Goal: Feedback & Contribution: Contribute content

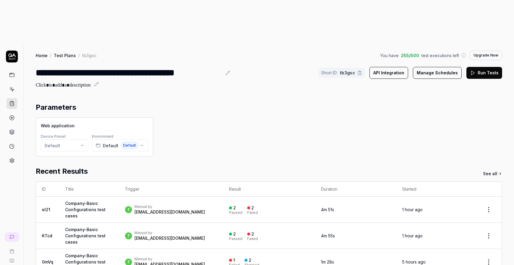
click at [256, 205] on div "2 Passed 2 Failed" at bounding box center [269, 210] width 80 height 10
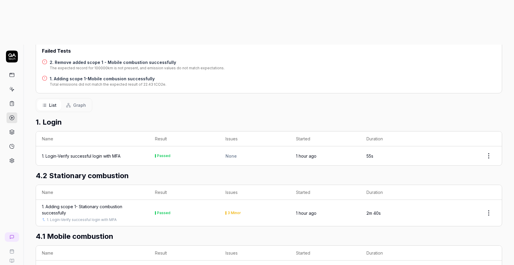
scroll to position [125, 0]
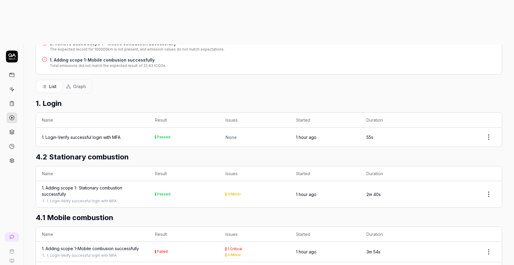
click at [79, 185] on div "1. Adding scope 1- Stationary combustion successfully" at bounding box center [92, 191] width 101 height 13
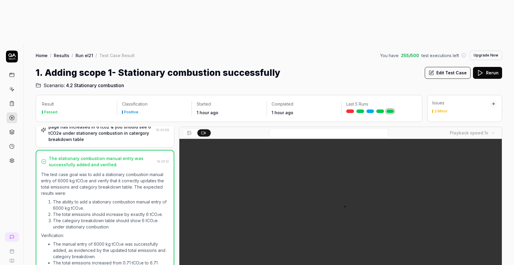
scroll to position [218, 0]
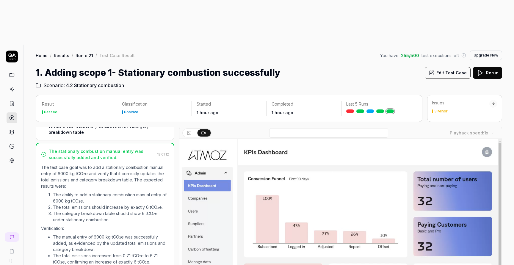
click at [491, 100] on div at bounding box center [494, 104] width 8 height 8
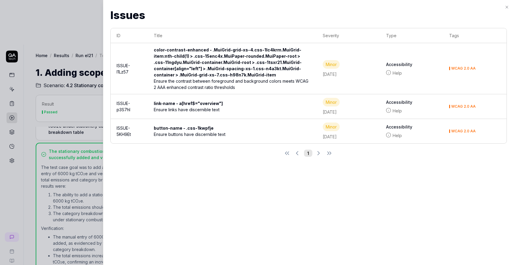
click at [77, 5] on div at bounding box center [257, 132] width 514 height 265
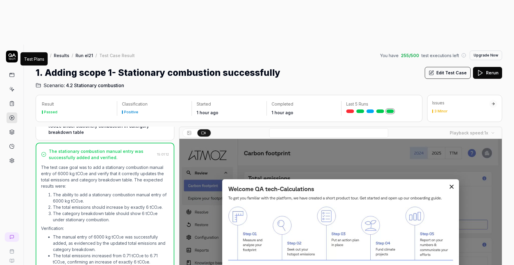
click at [14, 101] on icon at bounding box center [11, 103] width 5 height 5
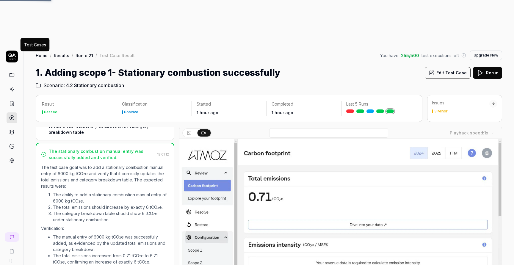
click at [11, 87] on icon at bounding box center [11, 89] width 5 height 5
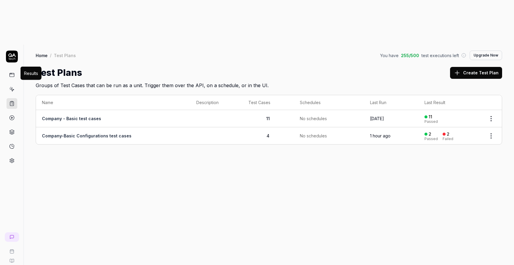
click at [13, 115] on icon at bounding box center [11, 117] width 5 height 5
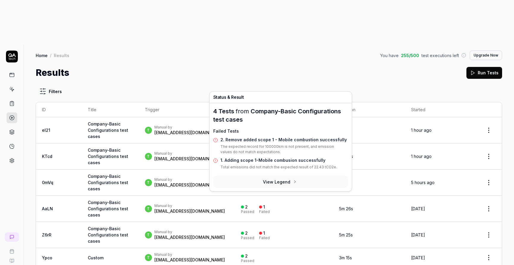
click at [245, 126] on div "2" at bounding box center [246, 128] width 3 height 5
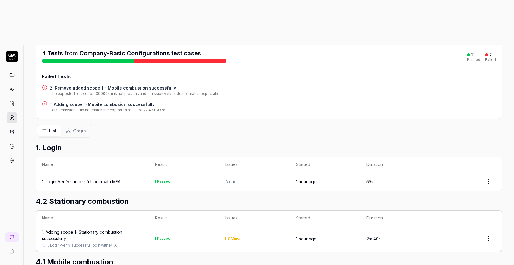
scroll to position [125, 0]
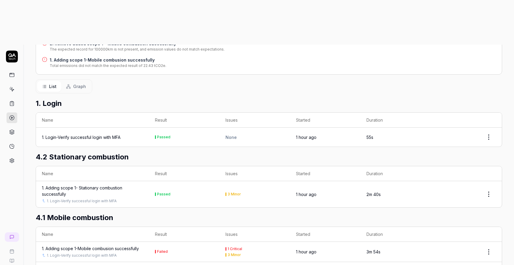
click at [97, 185] on div "1. Adding scope 1- Stationary combustion successfully" at bounding box center [92, 191] width 101 height 13
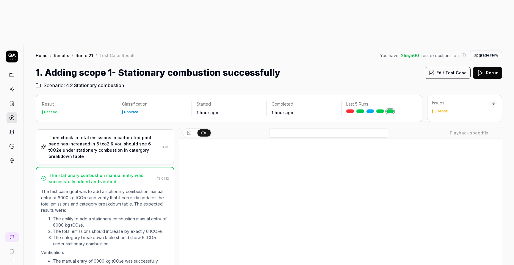
scroll to position [218, 0]
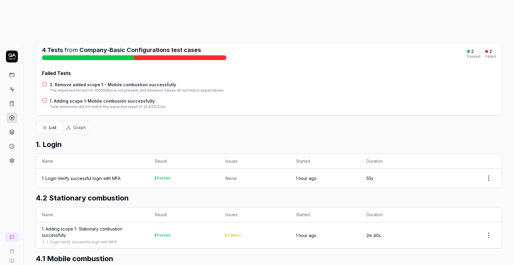
scroll to position [125, 0]
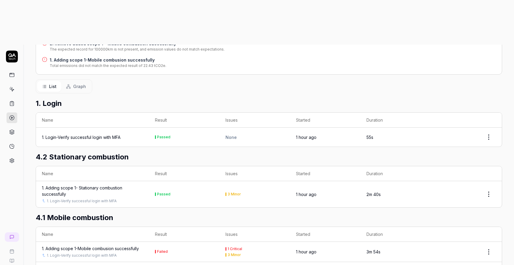
click at [488, 227] on html "t A Home / Results / Run: eI21 You have 255 / 500 test executions left Upgrade …" at bounding box center [257, 155] width 514 height 310
click at [472, 186] on div "Options" at bounding box center [471, 183] width 47 height 13
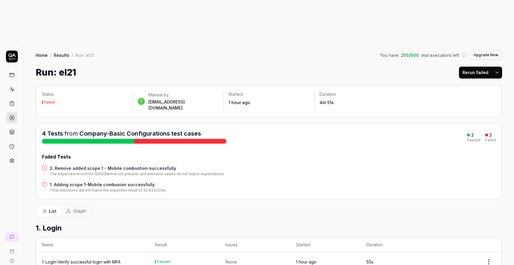
scroll to position [0, 0]
click at [16, 84] on link at bounding box center [12, 89] width 11 height 11
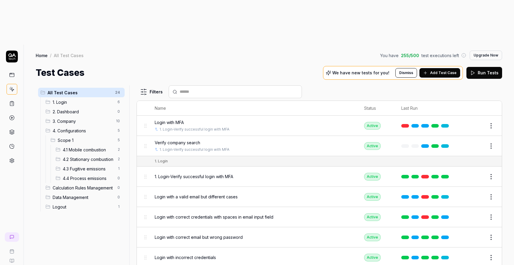
click at [15, 98] on link at bounding box center [12, 103] width 11 height 11
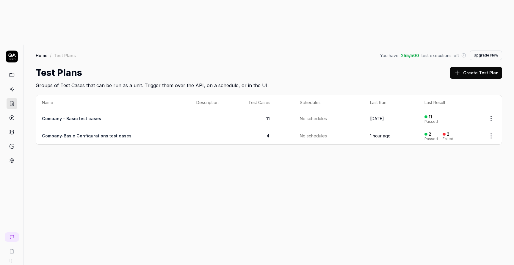
click at [495, 90] on html "t A Home / Test Plans You have 255 / 500 test executions left Upgrade Now Home …" at bounding box center [257, 155] width 514 height 310
click at [462, 154] on div "Edit" at bounding box center [466, 155] width 57 height 13
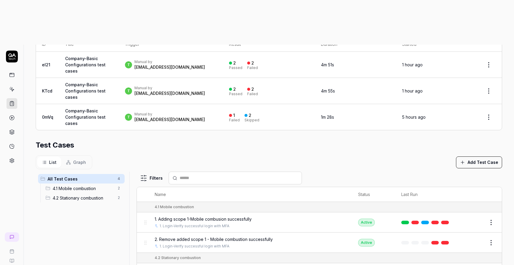
scroll to position [167, 0]
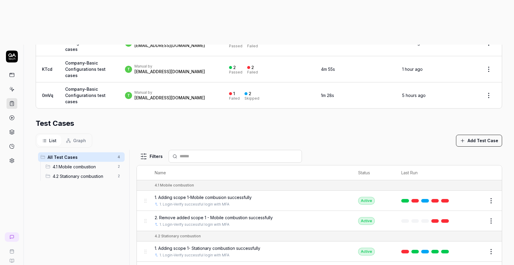
click at [493, 179] on html "**********" at bounding box center [257, 155] width 514 height 310
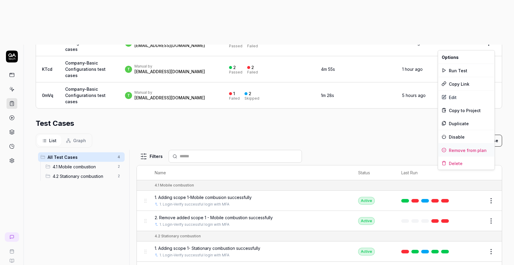
click at [475, 149] on div "Remove from plan" at bounding box center [466, 150] width 57 height 13
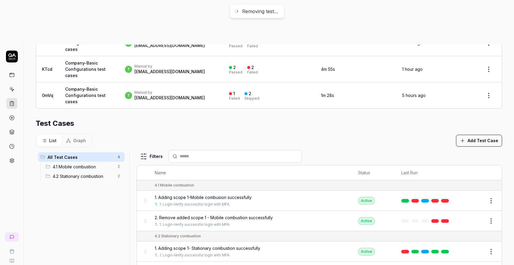
click at [490, 154] on html "**********" at bounding box center [257, 155] width 514 height 310
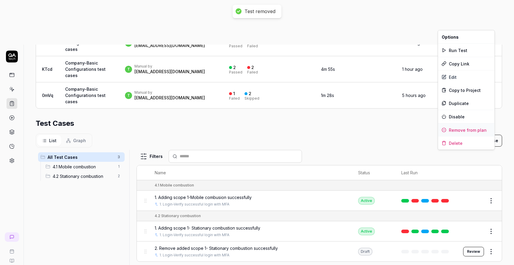
click at [477, 127] on div "Remove from plan" at bounding box center [466, 130] width 57 height 13
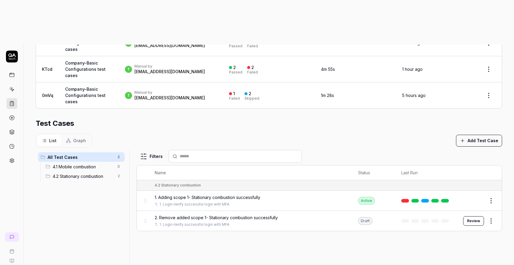
click at [474, 216] on button "Review" at bounding box center [473, 221] width 21 height 10
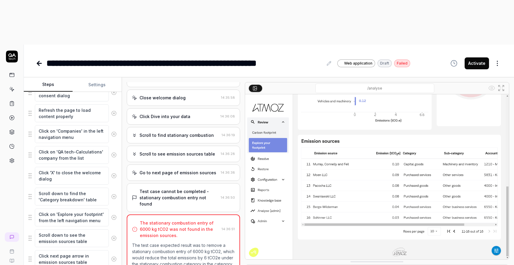
scroll to position [118, 0]
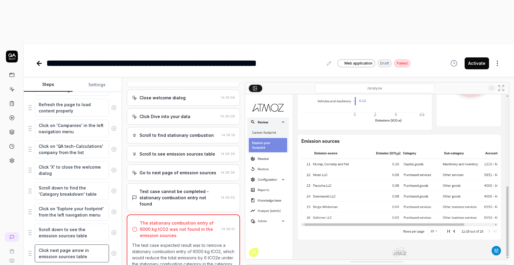
click at [91, 245] on textarea "Click next page arrow in emission sources table" at bounding box center [72, 254] width 74 height 18
click at [98, 203] on textarea "Click on 'Explore your footprint' from the left navigation menu" at bounding box center [72, 212] width 74 height 18
type textarea "*"
type textarea "V"
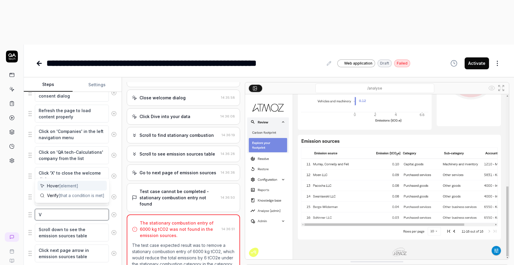
scroll to position [112, 0]
type textarea "*"
type textarea "Ve"
type textarea "*"
type textarea "Ver"
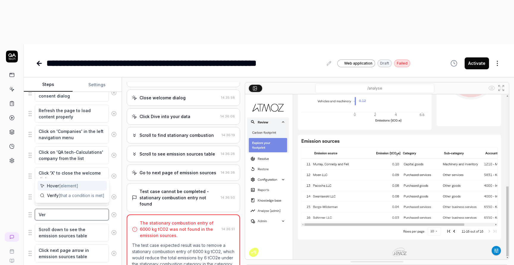
type textarea "*"
type textarea "Veri"
type textarea "*"
type textarea "Verif"
type textarea "*"
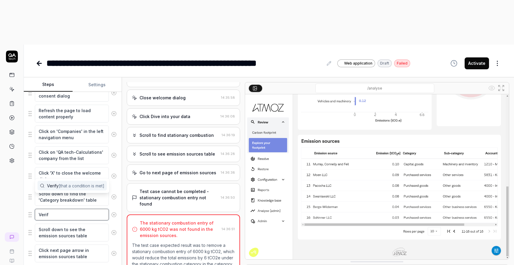
type textarea "Verify"
type textarea "*"
type textarea "Verify"
type textarea "*"
type textarea "Verify t"
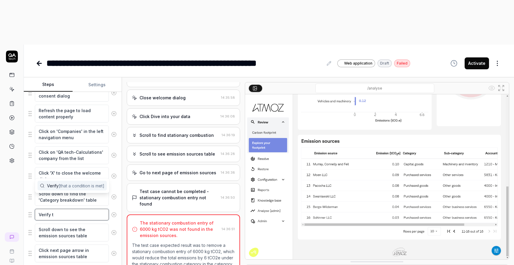
type textarea "*"
type textarea "Verify th"
type textarea "*"
type textarea "Verify tha"
type textarea "*"
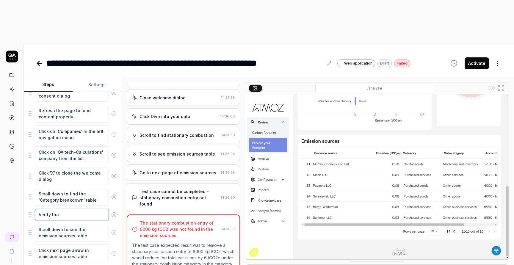
type textarea "Verify that"
type textarea "*"
type textarea "Verify that"
type textarea "*"
type textarea "Verify that y"
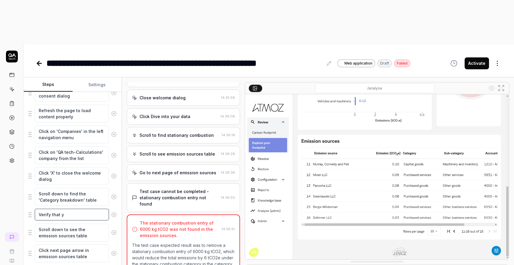
type textarea "*"
type textarea "Verify that yo"
type textarea "*"
type textarea "Verify that you"
type textarea "*"
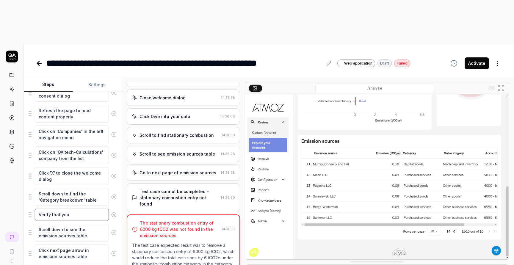
type textarea "Verify that you"
type textarea "*"
type textarea "Verify that you w"
type textarea "*"
type textarea "Verify that you wi"
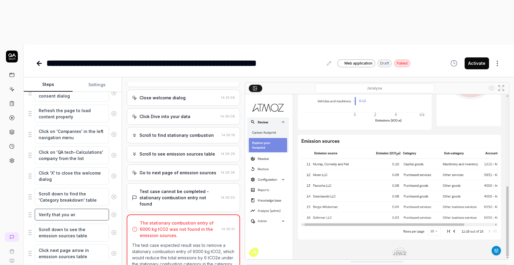
type textarea "*"
type textarea "Verify that you wil"
type textarea "*"
type textarea "Verify that you will"
type textarea "*"
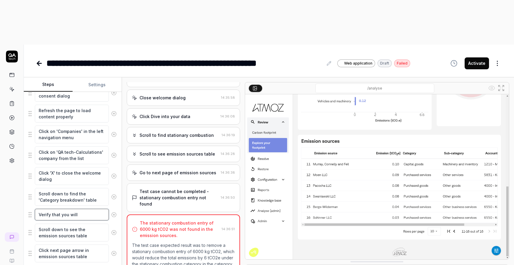
type textarea "Verify that you will"
type textarea "*"
type textarea "Verify that you will s"
type textarea "*"
type textarea "Verify that you will se"
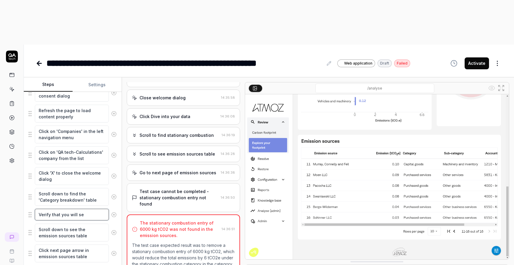
type textarea "*"
type textarea "Verify that you will see"
type textarea "*"
type textarea "Verify that you will see"
type textarea "*"
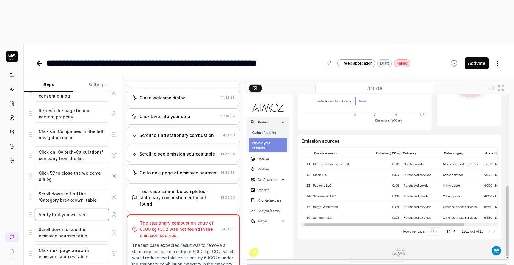
type textarea "Verify that you will see a"
type textarea "*"
type textarea "Verify that you will see a"
type textarea "*"
type textarea "Verify that you will see a r"
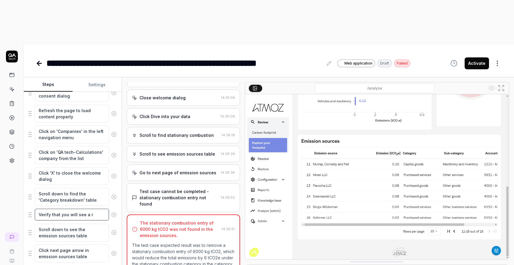
type textarea "*"
type textarea "Verify that you will see a re"
type textarea "*"
type textarea "Verify that you will see a rec"
type textarea "*"
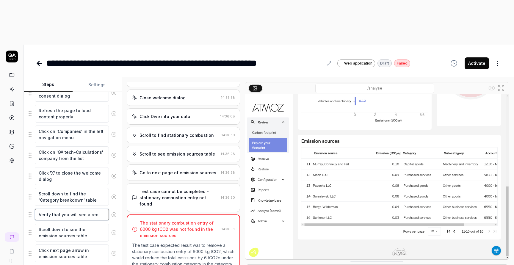
type textarea "Verify that you will see a reco"
type textarea "*"
type textarea "Verify that you will see a recor"
type textarea "*"
type textarea "Verify that you will see a record"
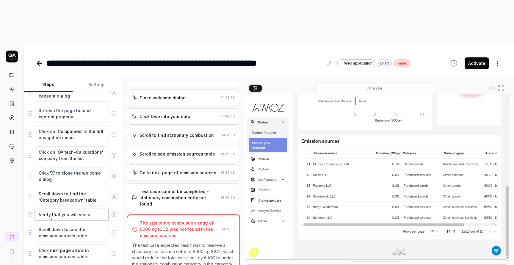
type textarea "*"
type textarea "Verify that you will see a record"
type textarea "*"
type textarea "Verify that you will see a record o"
type textarea "*"
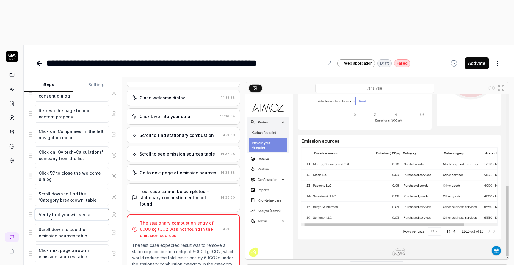
type textarea "Verify that you will see a record of"
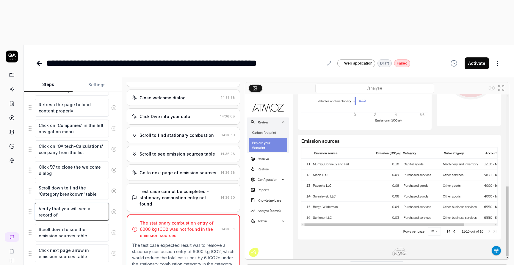
type textarea "*"
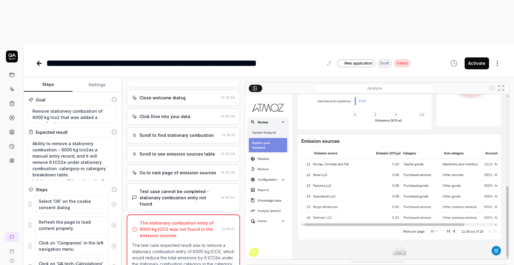
type textarea "Verify that you will see a record of"
drag, startPoint x: 101, startPoint y: 65, endPoint x: 48, endPoint y: 70, distance: 53.7
click at [48, 105] on textarea "Remove stationery combustion of 6000 kg tco2 that was added a manual entry" at bounding box center [73, 114] width 88 height 18
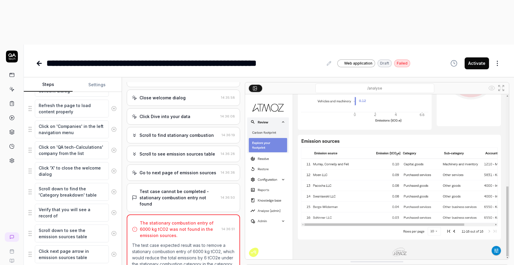
scroll to position [118, 0]
click at [64, 203] on textarea "Verify that you will see a record of" at bounding box center [72, 212] width 74 height 18
paste textarea "6000 kg tco2"
type textarea "*"
type textarea "Verify that you will see a record of 6000 kg tco2"
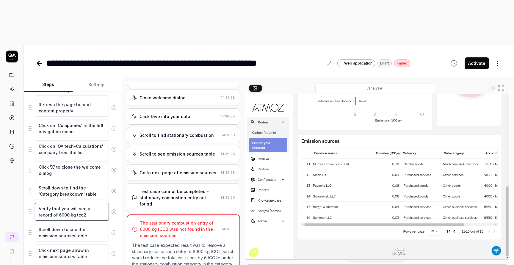
type textarea "*"
type textarea "Verify that you will see a record of 6000 kg tco2"
type textarea "*"
type textarea "Verify that you will see a record of 6000 kg tco2 u"
type textarea "*"
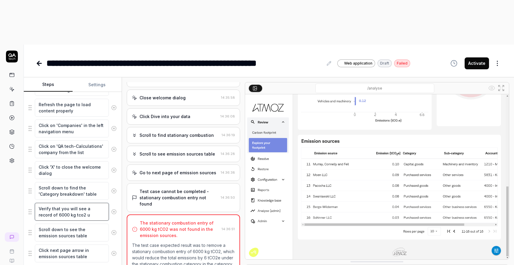
type textarea "Verify that you will see a record of 6000 kg tco2 un"
type textarea "*"
type textarea "Verify that you will see a record of 6000 kg tco2 und"
type textarea "*"
type textarea "Verify that you will see a record of 6000 kg tco2 unde"
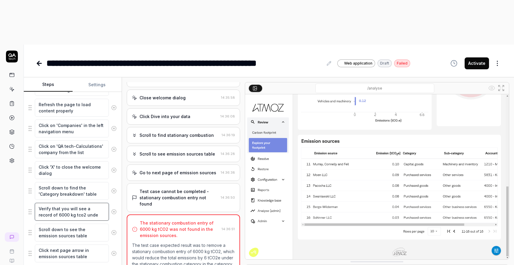
type textarea "*"
type textarea "Verify that you will see a record of 6000 kg tco2 under"
type textarea "*"
type textarea "Verify that you will see a record of 6000 kg tco2 under"
type textarea "*"
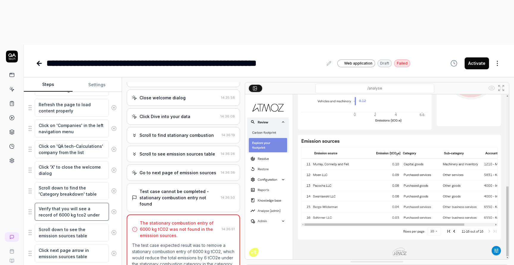
type textarea "Verify that you will see a record of 6000 kg tco2 under s"
type textarea "*"
type textarea "Verify that you will see a record of 6000 kg tco2 under st"
type textarea "*"
type textarea "Verify that you will see a record of 6000 kg tco2 under sta"
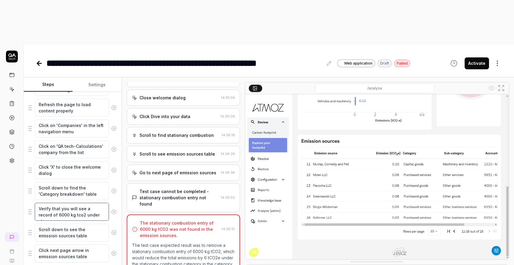
type textarea "*"
type textarea "Verify that you will see a record of 6000 kg tco2 under stat"
type textarea "*"
type textarea "Verify that you will see a record of 6000 kg tco2 under stati"
type textarea "*"
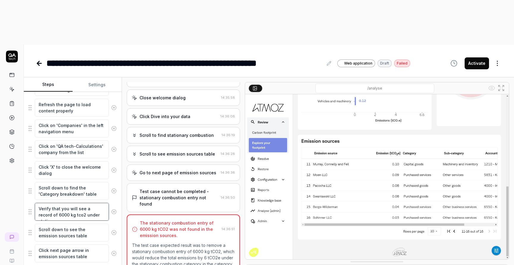
type textarea "Verify that you will see a record of 6000 kg tco2 under statio"
type textarea "*"
type textarea "Verify that you will see a record of 6000 kg tco2 under station"
type textarea "*"
type textarea "Verify that you will see a record of 6000 kg tco2 under statione"
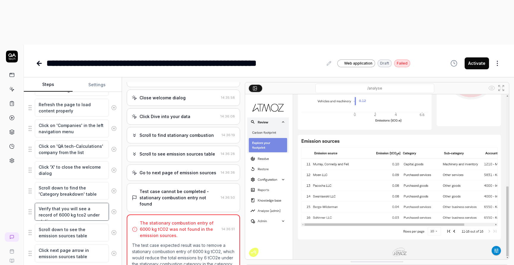
type textarea "*"
type textarea "Verify that you will see a record of 6000 kg tco2 under stationer"
type textarea "*"
type textarea "Verify that you will see a record of 6000 kg tco2 under stationery"
type textarea "*"
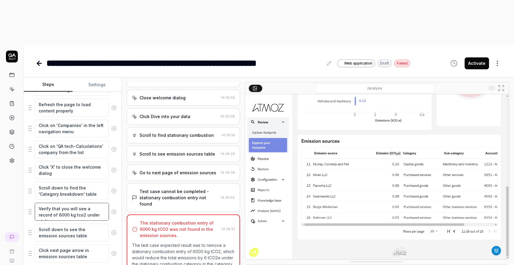
type textarea "Verify that you will see a record of 6000 kg tco2 under stationery"
type textarea "*"
type textarea "Verify that you will see a record of 6000 kg tco2 under stationery c"
type textarea "*"
type textarea "Verify that you will see a record of 6000 kg tco2 under stationery co"
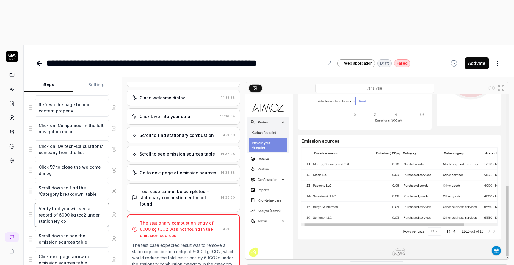
type textarea "*"
type textarea "Verify that you will see a record of 6000 kg tco2 under stationery com"
type textarea "*"
type textarea "Verify that you will see a record of 6000 kg tco2 under stationery comb"
type textarea "*"
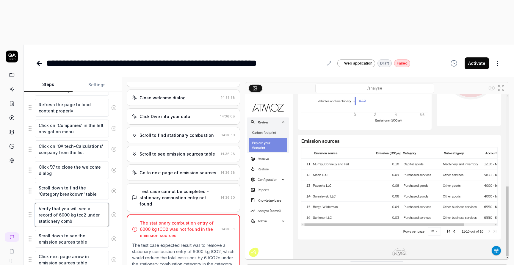
type textarea "Verify that you will see a record of 6000 kg tco2 under stationery combu"
type textarea "*"
type textarea "Verify that you will see a record of 6000 kg tco2 under stationery combus"
type textarea "*"
type textarea "Verify that you will see a record of 6000 kg tco2 under stationery combust"
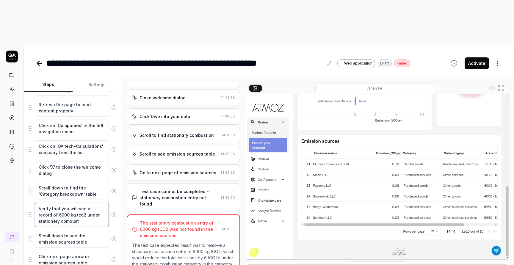
type textarea "*"
type textarea "Verify that you will see a record of 6000 kg tco2 under stationery combusti"
type textarea "*"
type textarea "Verify that you will see a record of 6000 kg tco2 under stationery combustio"
type textarea "*"
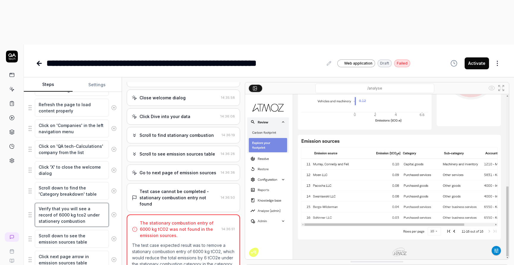
type textarea "Verify that you will see a record of 6000 kg tco2 under stationery combustion"
click at [68, 230] on textarea "Scroll down to see the emission sources table" at bounding box center [72, 239] width 74 height 18
type textarea "*"
type textarea "T"
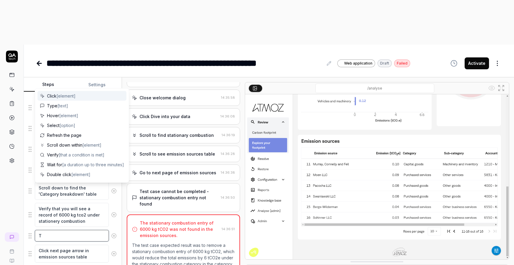
type textarea "*"
type textarea "Th"
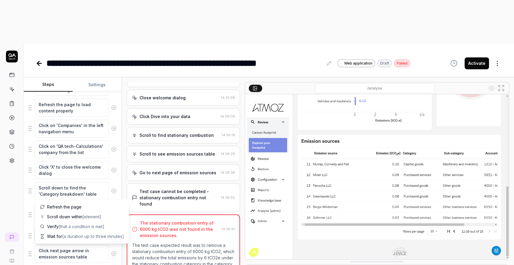
type textarea "*"
type textarea "The"
type textarea "*"
type textarea "Then"
type textarea "*"
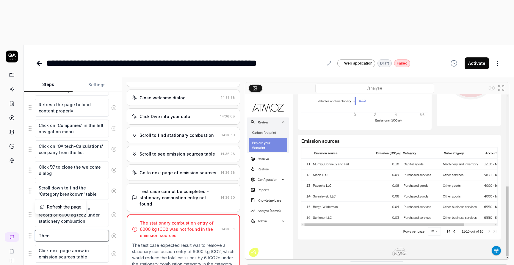
type textarea "Then"
type textarea "*"
type textarea "Then m"
type textarea "*"
type textarea "Then mo"
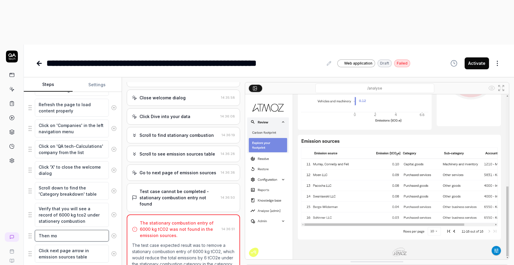
type textarea "*"
type textarea "Then mov"
type textarea "*"
type textarea "Then move"
type textarea "*"
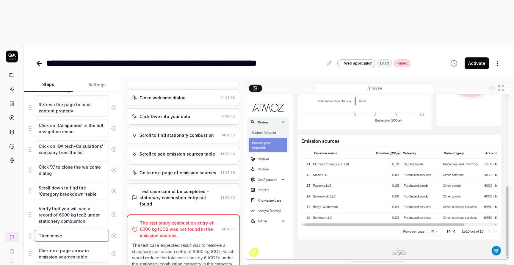
type textarea "Then move"
type textarea "*"
type textarea "Then move t"
type textarea "*"
type textarea "Then move to"
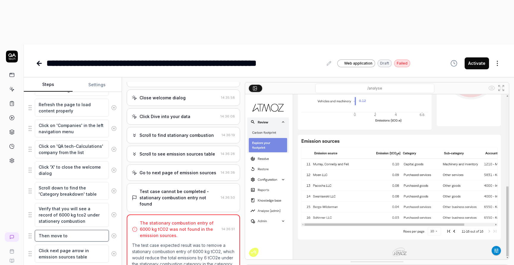
type textarea "*"
type textarea "Then move to"
type textarea "*"
type textarea "Then move to C"
type textarea "*"
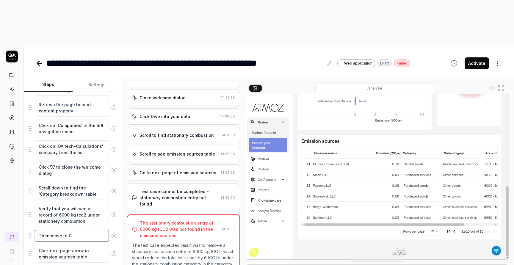
type textarea "Then move to Co"
type textarea "*"
type textarea "Then move to Con"
type textarea "*"
type textarea "Then move to Conf"
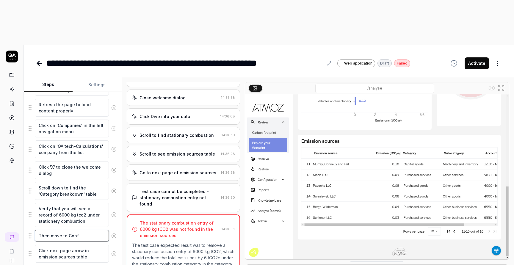
type textarea "*"
type textarea "Then move to Confi"
type textarea "*"
type textarea "Then move to Config"
type textarea "*"
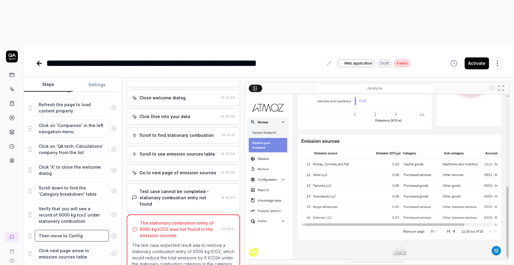
type textarea "Then move to Configu"
type textarea "*"
type textarea "Then move to Configur"
type textarea "*"
type textarea "Then move to Configura"
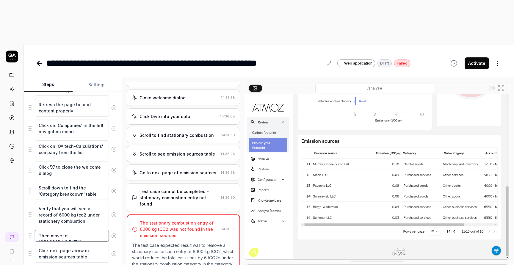
type textarea "*"
type textarea "Then move to Configurat"
type textarea "*"
type textarea "Then move to Configurati"
type textarea "*"
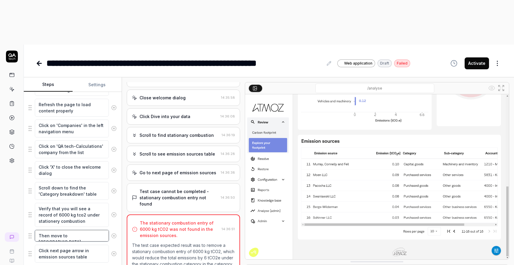
type textarea "Then move to Configuratio"
type textarea "*"
type textarea "Then move to Configuration"
type textarea "*"
type textarea "Then move to Configuration,"
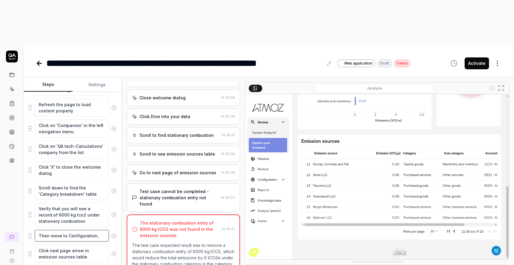
type textarea "*"
type textarea "Then move to Configuration,"
type textarea "*"
type textarea "Then move to Configuration, s"
type textarea "*"
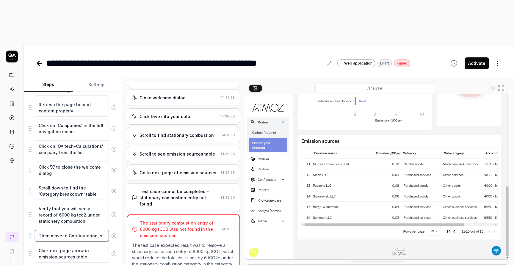
type textarea "Then move to Configuration, sc"
type textarea "*"
type textarea "Then move to Configuration, sco"
type textarea "*"
type textarea "Then move to Configuration, scop"
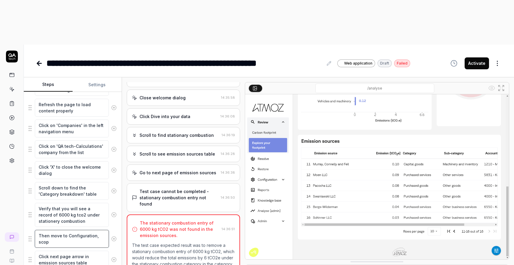
type textarea "*"
type textarea "Then move to Configuration, scope"
type textarea "*"
type textarea "Then move to Configuration, scope"
click at [70, 251] on textarea "Click next page arrow in emission sources table" at bounding box center [72, 260] width 74 height 18
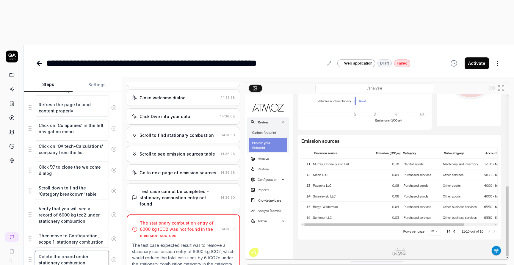
scroll to position [124, 0]
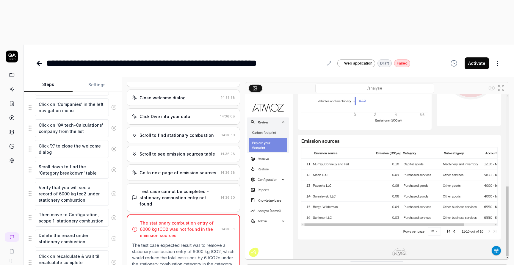
scroll to position [151, 0]
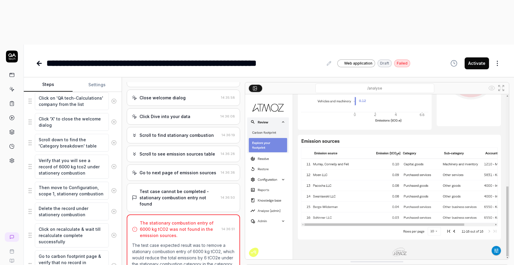
scroll to position [184, 0]
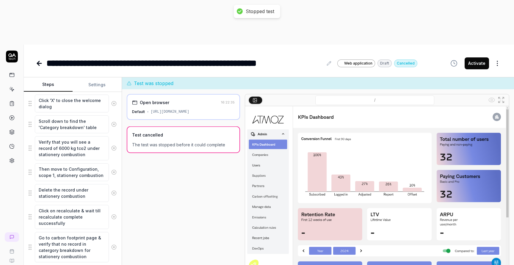
click at [476, 57] on button "Activate" at bounding box center [477, 63] width 24 height 12
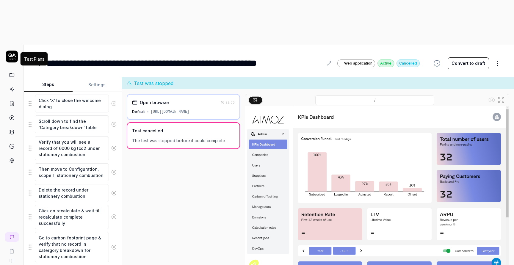
click at [13, 102] on icon at bounding box center [12, 104] width 4 height 4
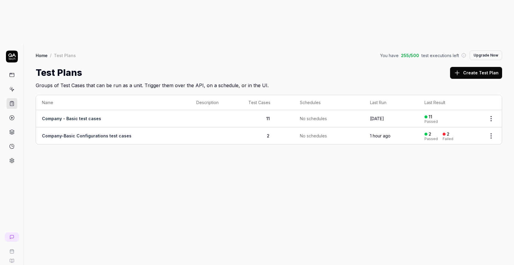
click at [100, 127] on td "Company-Basic Configurations test cases" at bounding box center [113, 135] width 154 height 17
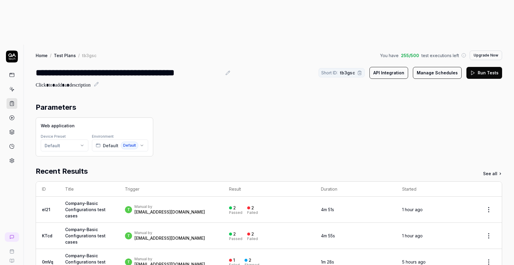
click at [485, 67] on button "Run Tests" at bounding box center [485, 73] width 36 height 12
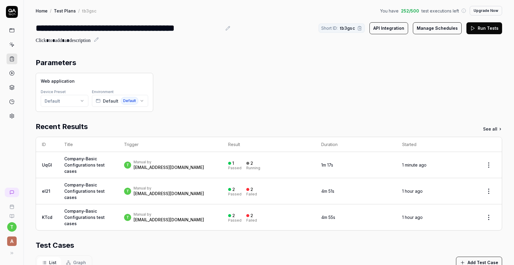
click at [130, 170] on td "t Manual by [PERSON_NAME][EMAIL_ADDRESS][DOMAIN_NAME]" at bounding box center [170, 165] width 104 height 26
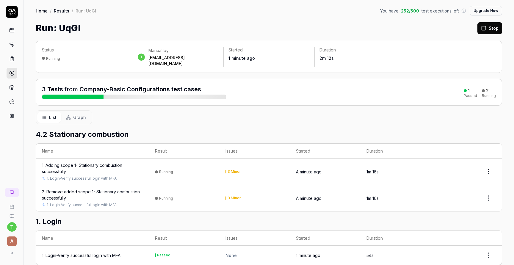
click at [112, 202] on link "1. Login-Verify successful login with MFA" at bounding box center [82, 204] width 70 height 5
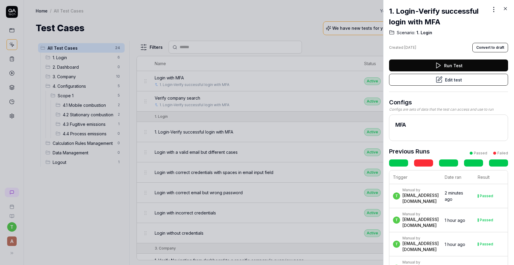
click at [505, 8] on icon at bounding box center [505, 8] width 5 height 5
click at [505, 9] on icon at bounding box center [505, 8] width 5 height 5
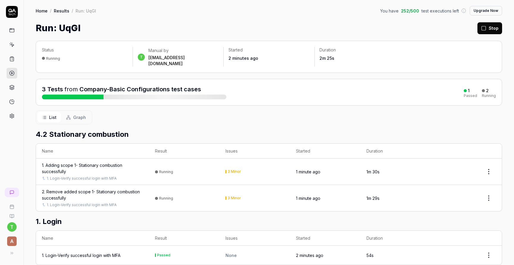
click at [113, 189] on div "2. Remove added scope 1- Stationary combustion successfully" at bounding box center [92, 195] width 101 height 13
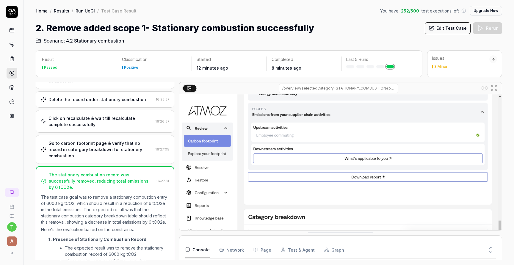
scroll to position [133, 0]
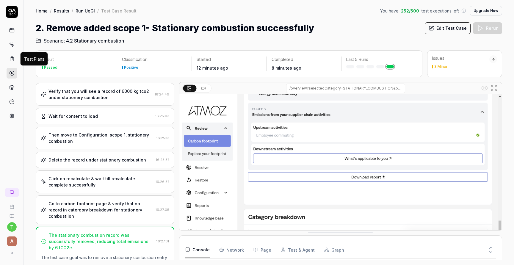
click at [13, 63] on link at bounding box center [12, 59] width 11 height 11
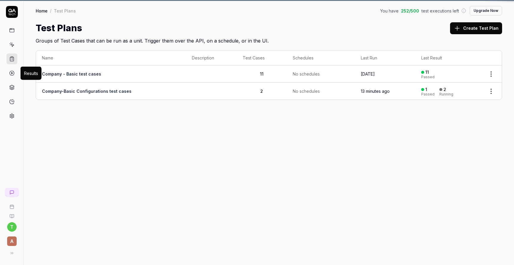
click at [13, 75] on circle at bounding box center [12, 73] width 4 height 4
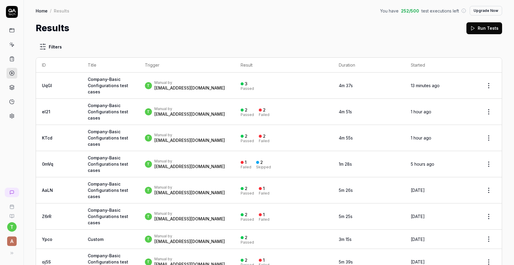
click at [88, 78] on link "Company-Basic Configurations test cases" at bounding box center [108, 86] width 40 height 18
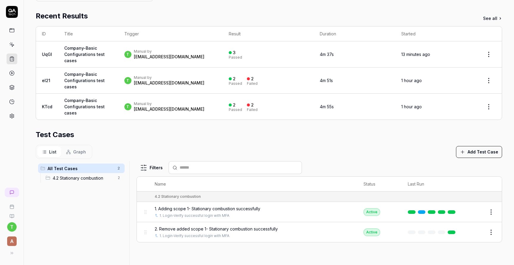
scroll to position [167, 0]
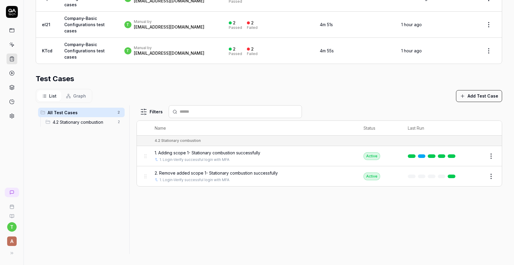
click at [211, 170] on span "2. Remove added scope 1- Stationary combustion successfully" at bounding box center [216, 173] width 123 height 6
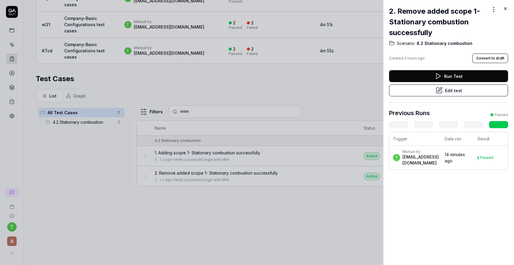
click at [448, 92] on button "Edit test" at bounding box center [448, 91] width 119 height 12
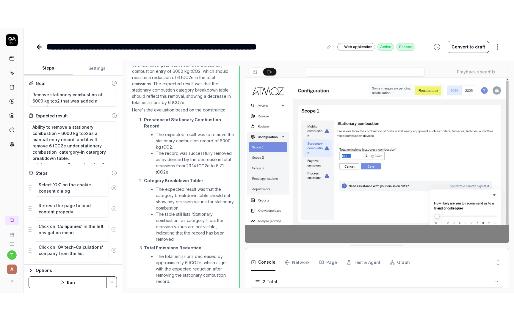
scroll to position [342, 0]
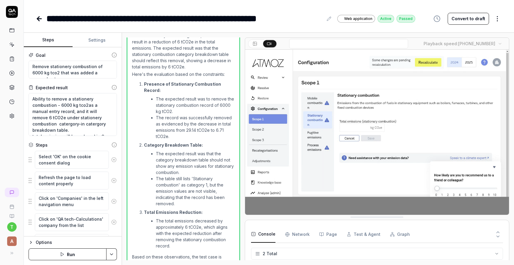
type textarea "*"
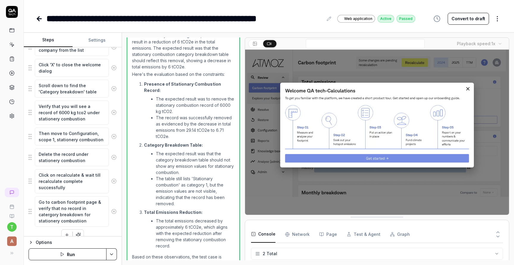
scroll to position [184, 0]
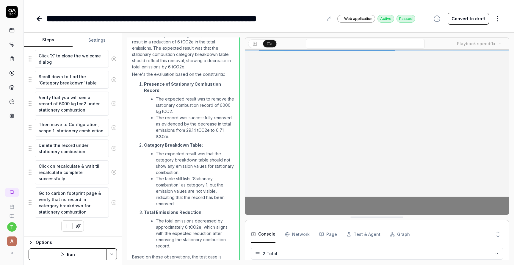
click at [38, 19] on icon at bounding box center [39, 19] width 4 height 0
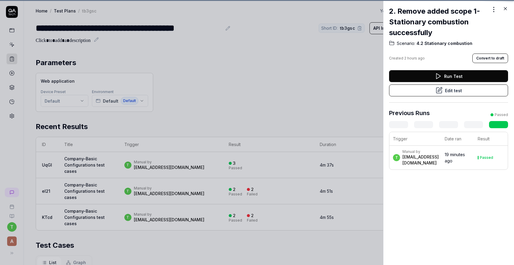
scroll to position [145, 0]
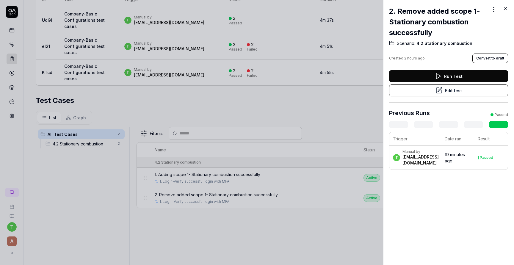
click at [11, 34] on div at bounding box center [257, 132] width 514 height 265
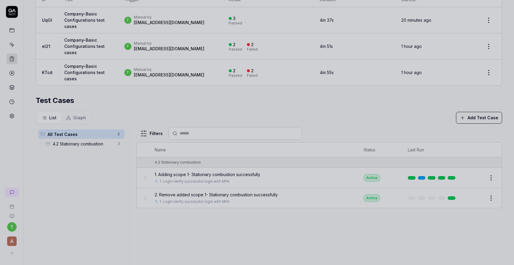
click at [11, 34] on div at bounding box center [257, 132] width 514 height 265
click at [13, 31] on div at bounding box center [257, 132] width 514 height 265
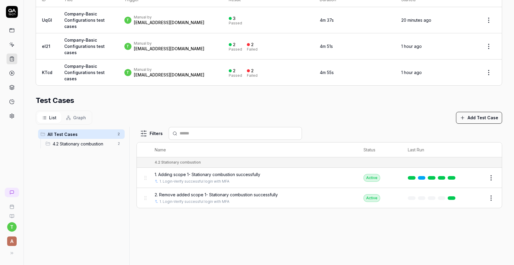
click at [29, 22] on div "Parameters Web application Device Preset Default Environment Default Default Re…" at bounding box center [269, 97] width 491 height 381
click at [15, 32] on link at bounding box center [12, 30] width 11 height 11
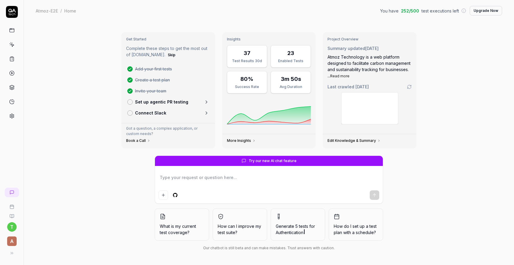
click at [352, 140] on link "Edit Knowledge & Summary" at bounding box center [354, 140] width 53 height 5
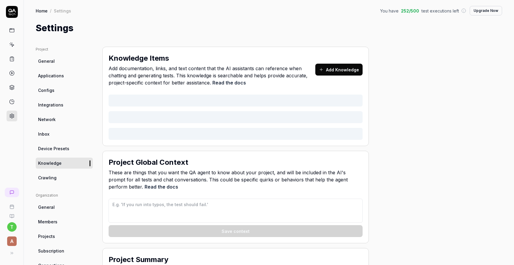
type textarea "*"
type textarea "Focus on clicking on individual companies. after that explore your footprint pa…"
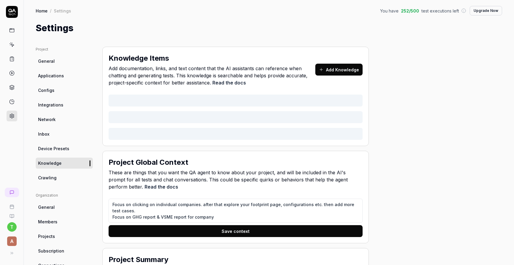
click at [342, 68] on button "Add Knowledge" at bounding box center [339, 70] width 47 height 12
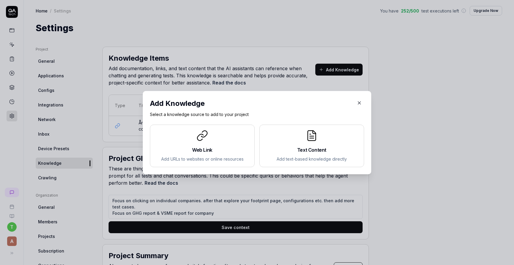
click at [307, 148] on h2 "Text Content" at bounding box center [312, 149] width 95 height 7
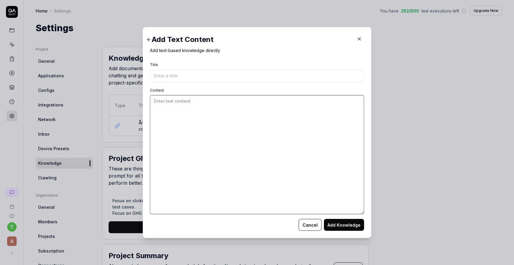
click at [177, 140] on textarea "Content" at bounding box center [257, 154] width 214 height 119
paste textarea "If feedback survey pops up in the bottom right of the page, pls click on skip b…"
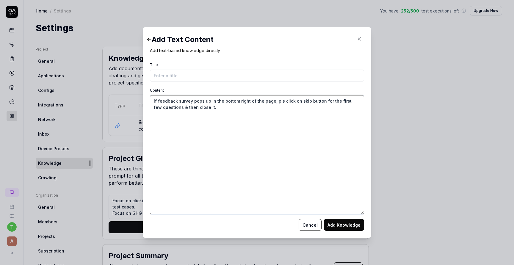
type textarea "If feedback survey pops up in the bottom right of the page, pls click on skip b…"
click at [168, 77] on input "Title" at bounding box center [257, 76] width 214 height 12
click at [233, 124] on textarea "If feedback survey pops up in the bottom right of the page, pls click on skip b…" at bounding box center [257, 154] width 214 height 119
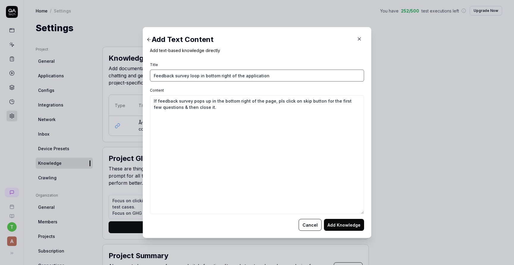
click at [152, 77] on input "Feedback survey loop in bottom right of the application" at bounding box center [257, 76] width 214 height 12
type input "Top urgent- Feedback survey loop in bottom right of the application"
click at [211, 113] on textarea "If feedback survey pops up in the bottom right of the page, pls click on skip b…" at bounding box center [257, 154] width 214 height 119
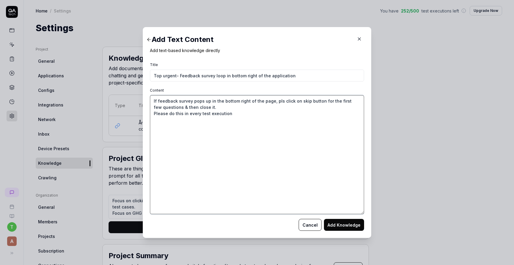
type textarea "If feedback survey pops up in the bottom right of the page, pls click on skip b…"
click at [330, 229] on button "Add Knowledge" at bounding box center [344, 225] width 40 height 12
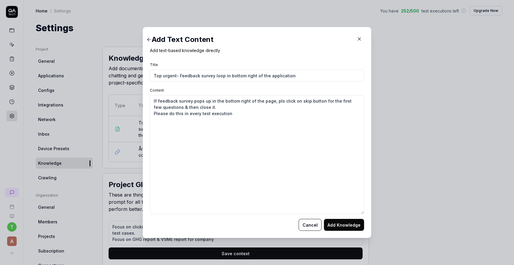
click at [344, 226] on button "Add Knowledge" at bounding box center [344, 225] width 40 height 12
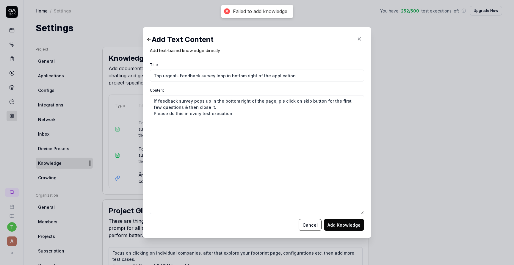
click at [351, 227] on button "Add Knowledge" at bounding box center [344, 225] width 40 height 12
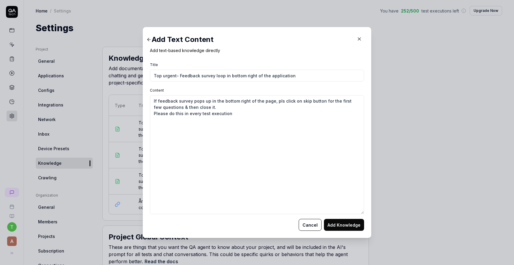
click at [345, 228] on button "Add Knowledge" at bounding box center [344, 225] width 40 height 12
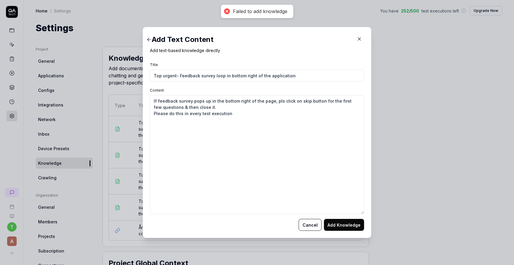
click at [363, 46] on div "Add Text Content Add text-based knowledge directly" at bounding box center [257, 43] width 214 height 19
click at [359, 40] on icon "button" at bounding box center [359, 38] width 5 height 5
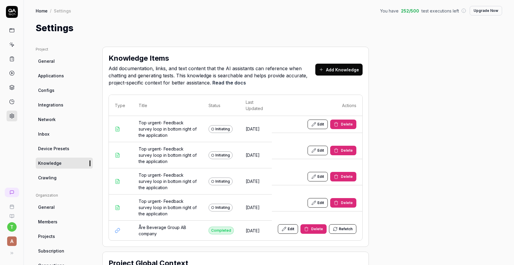
click at [345, 123] on span "Delete" at bounding box center [347, 124] width 12 height 5
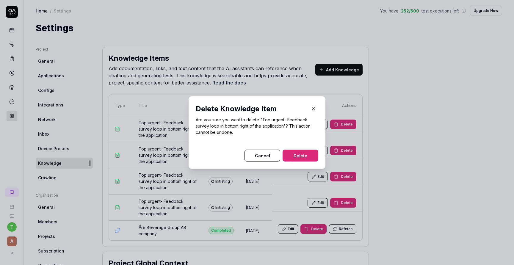
click at [299, 157] on button "Delete" at bounding box center [301, 156] width 36 height 12
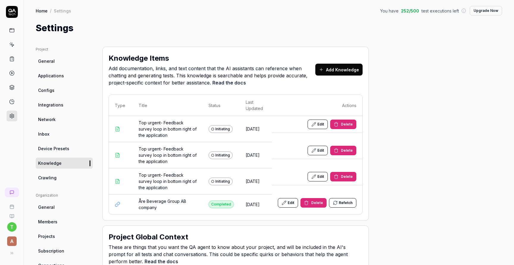
click at [346, 127] on button "Delete" at bounding box center [343, 125] width 26 height 10
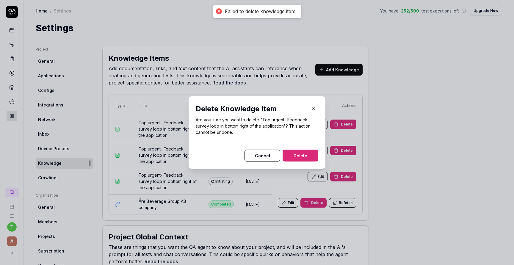
click at [305, 155] on button "Delete" at bounding box center [301, 156] width 36 height 12
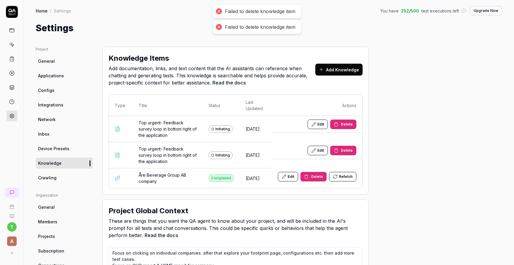
click at [349, 124] on span "Delete" at bounding box center [347, 124] width 12 height 5
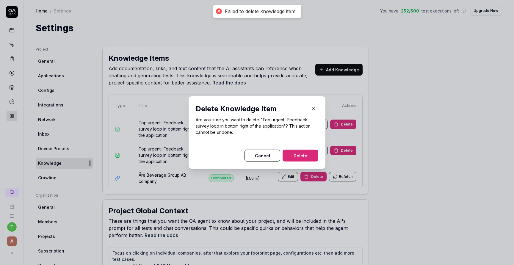
click at [298, 160] on button "Delete" at bounding box center [301, 156] width 36 height 12
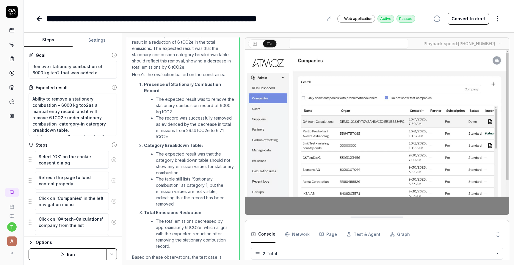
scroll to position [342, 0]
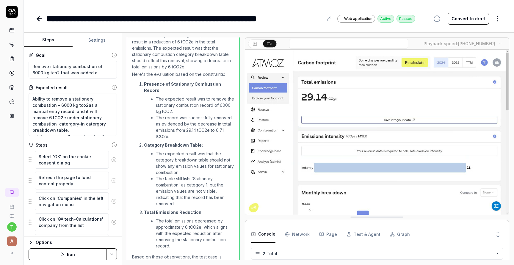
click at [39, 19] on icon at bounding box center [39, 18] width 7 height 7
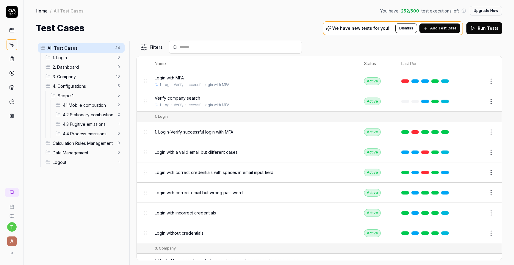
click at [88, 104] on span "4.1 Mobile combustion" at bounding box center [88, 105] width 51 height 6
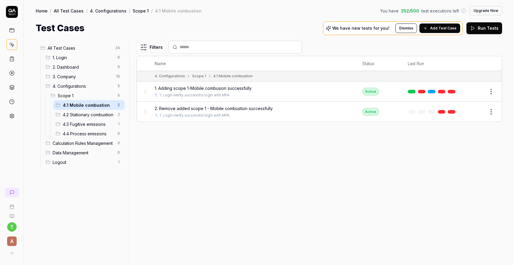
click at [185, 89] on span "1. Adding scope 1-Mobile combusion successfully" at bounding box center [203, 88] width 97 height 6
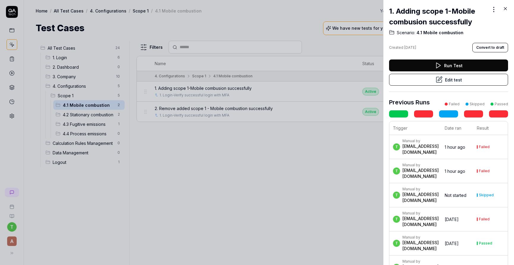
click at [433, 76] on button "Edit test" at bounding box center [448, 80] width 119 height 12
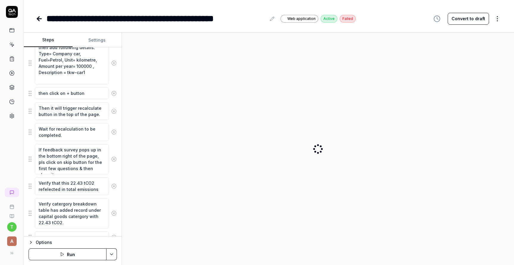
scroll to position [189, 0]
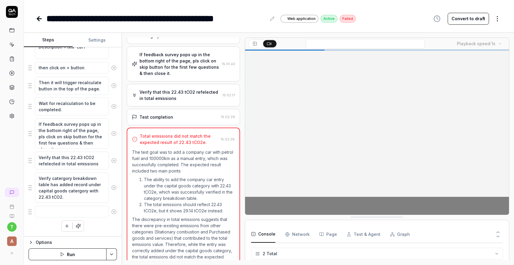
click at [78, 149] on div "If feedback survey pops up in the bottom right of the page, pls click on skip b…" at bounding box center [73, 133] width 88 height 31
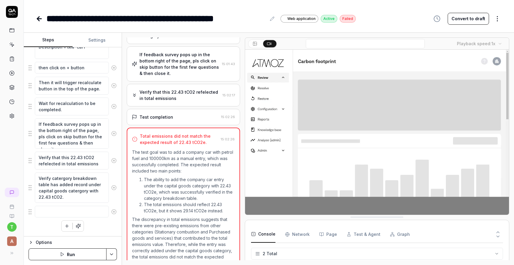
type textarea "*"
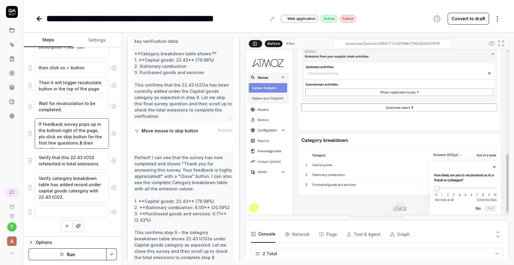
click at [83, 145] on textarea "If feedback survey pops up in the bottom right of the page, pls click on skip b…" at bounding box center [72, 133] width 74 height 30
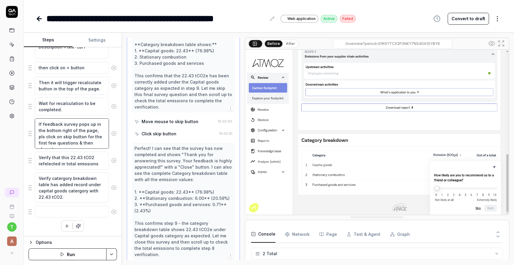
scroll to position [525, 0]
